Goal: Task Accomplishment & Management: Use online tool/utility

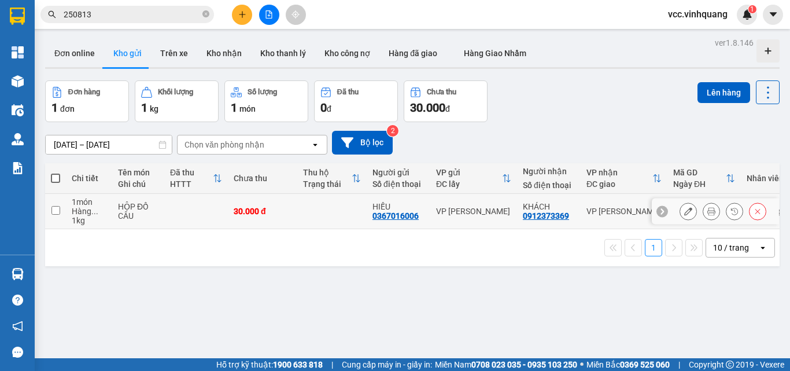
click at [55, 208] on input "checkbox" at bounding box center [55, 210] width 9 height 9
checkbox input "true"
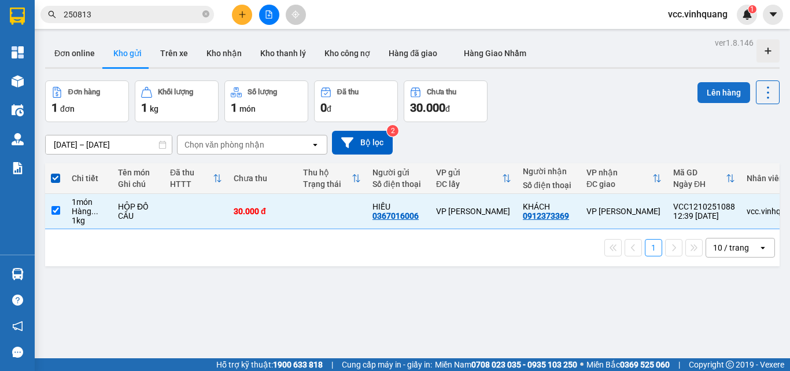
click at [710, 91] on button "Lên hàng" at bounding box center [723, 92] width 53 height 21
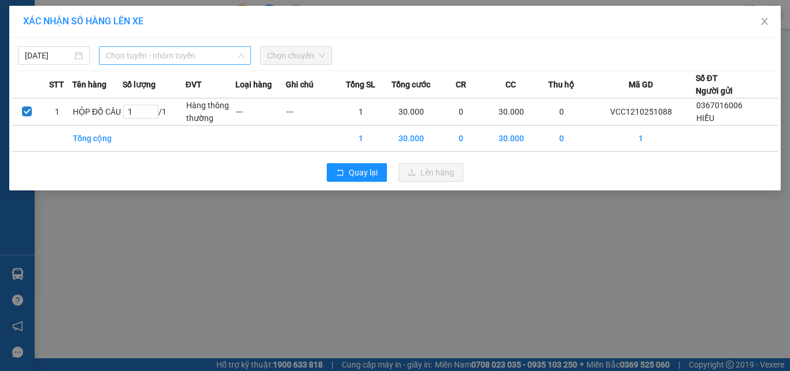
click at [172, 51] on span "Chọn tuyến - nhóm tuyến" at bounding box center [175, 55] width 138 height 17
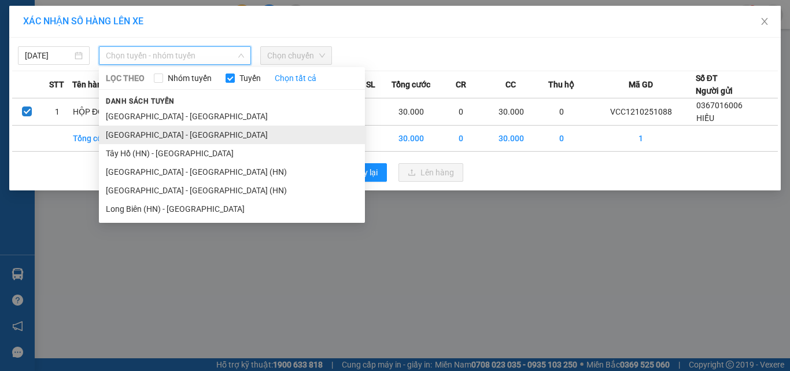
click at [180, 137] on li "[GEOGRAPHIC_DATA] - [GEOGRAPHIC_DATA]" at bounding box center [232, 134] width 266 height 18
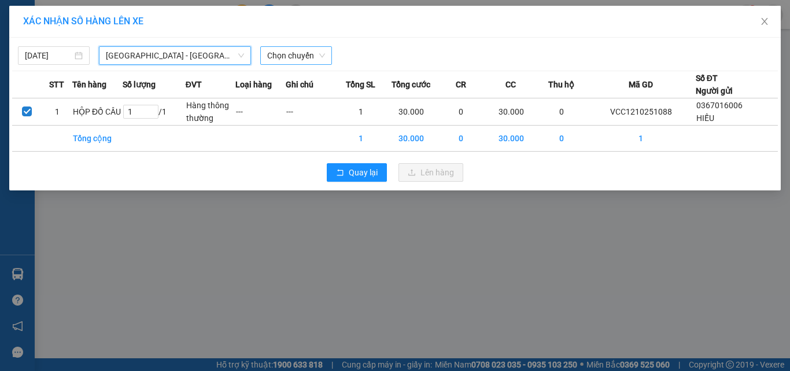
click at [298, 59] on span "Chọn chuyến" at bounding box center [296, 55] width 58 height 17
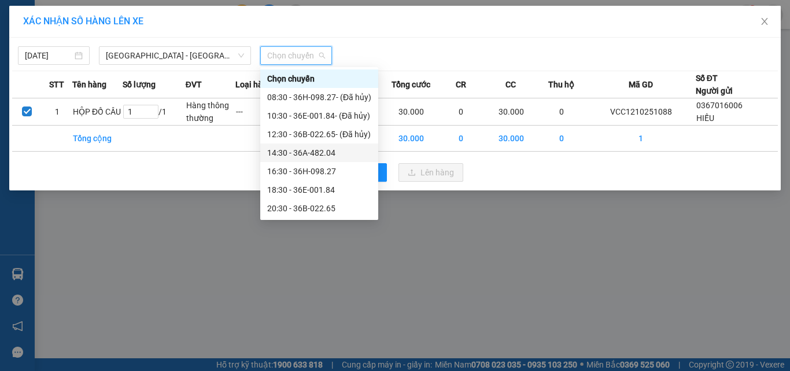
click at [332, 152] on div "14:30 - 36A-482.04" at bounding box center [319, 152] width 104 height 13
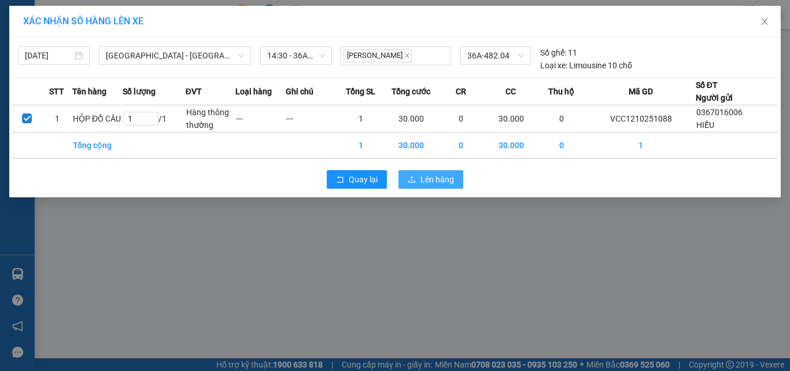
click at [433, 174] on span "Lên hàng" at bounding box center [437, 179] width 34 height 13
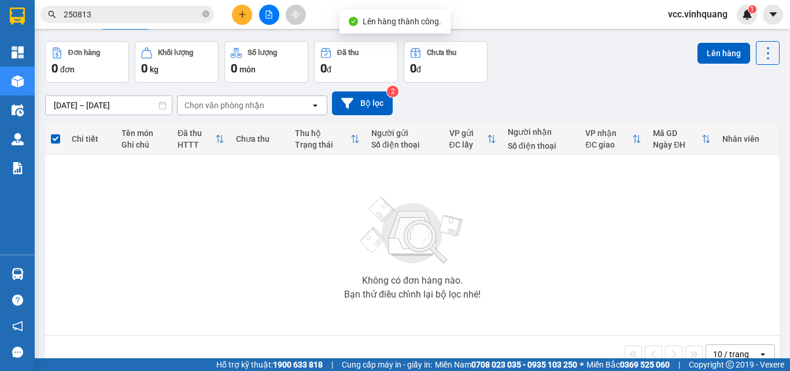
scroll to position [64, 0]
